Goal: Information Seeking & Learning: Learn about a topic

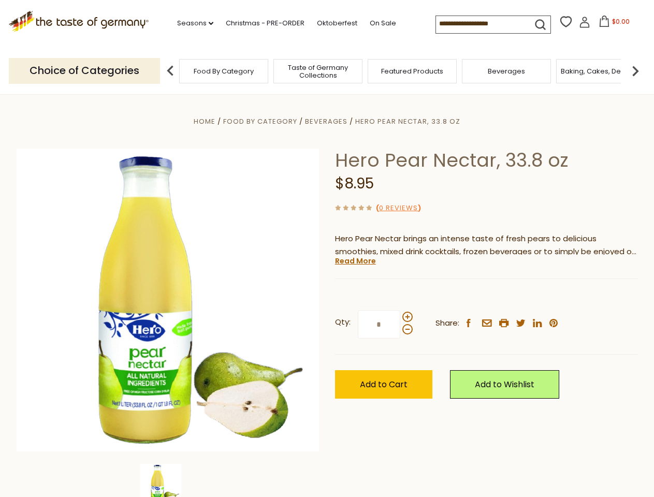
click at [327, 249] on div "Home Food By Category [GEOGRAPHIC_DATA] Hero Pear Nectar, 33.8 oz Hero Pear Nec…" at bounding box center [327, 314] width 637 height 399
click at [191, 23] on link "Seasons dropdown_arrow" at bounding box center [195, 23] width 36 height 11
click at [481, 24] on input at bounding box center [480, 23] width 88 height 15
click at [612, 24] on span "$0.00" at bounding box center [621, 21] width 18 height 9
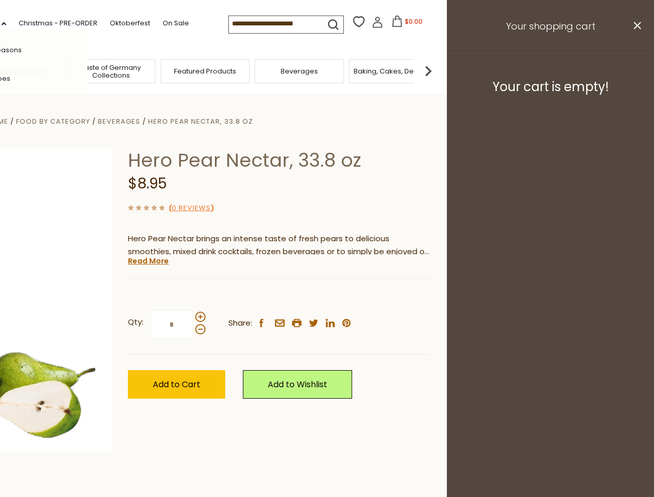
click at [88, 70] on div "All Seasons Recipes Game Day [DATE] [DATE] [DATE][PERSON_NAME] [DATE] Springfes…" at bounding box center [29, 248] width 118 height 439
click at [636, 70] on footer "Your cart is empty!" at bounding box center [550, 86] width 207 height 67
click at [327, 296] on div "Qty: * Share: facebook email printer twitter linkedin pinterest" at bounding box center [279, 325] width 303 height 60
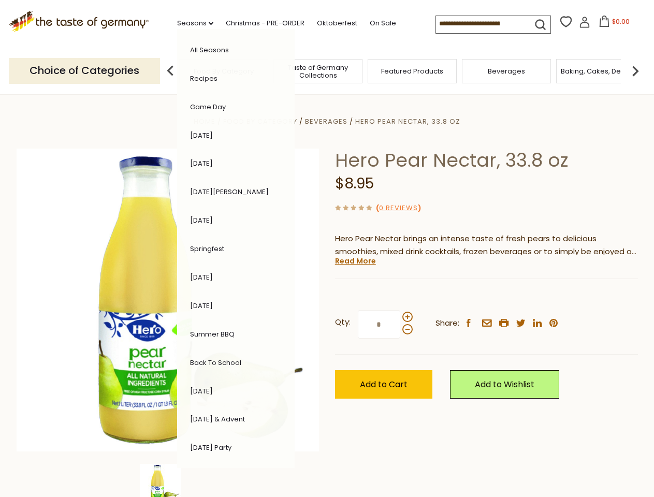
click at [168, 481] on div "Home Food By Category [GEOGRAPHIC_DATA] Hero Pear Nectar, 33.8 oz Hero Pear Nec…" at bounding box center [327, 314] width 637 height 399
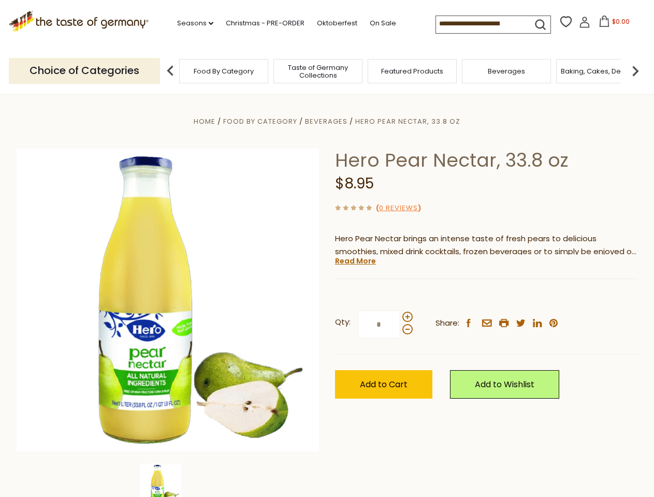
click at [355, 261] on link "Read More" at bounding box center [355, 261] width 41 height 10
